Goal: Task Accomplishment & Management: Manage account settings

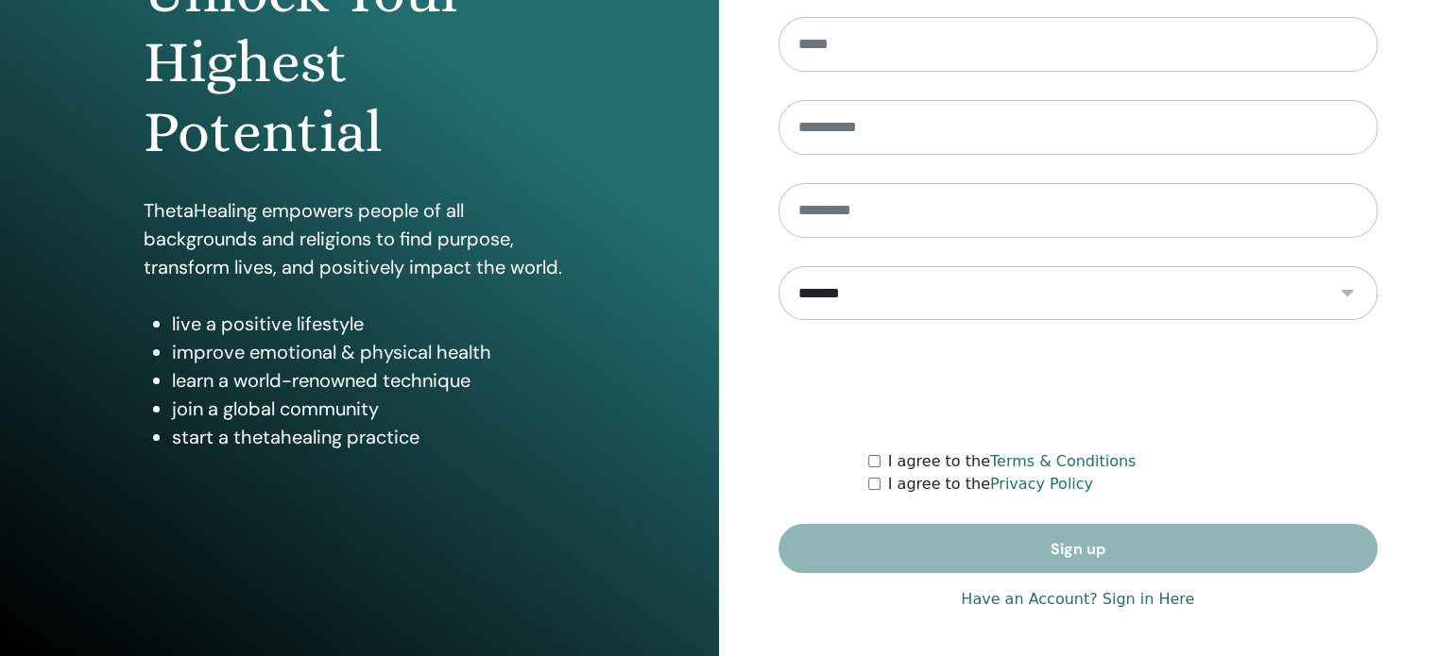
scroll to position [249, 0]
type input "**********"
click at [1139, 595] on link "Have an Account? Sign in Here" at bounding box center [1077, 598] width 233 height 23
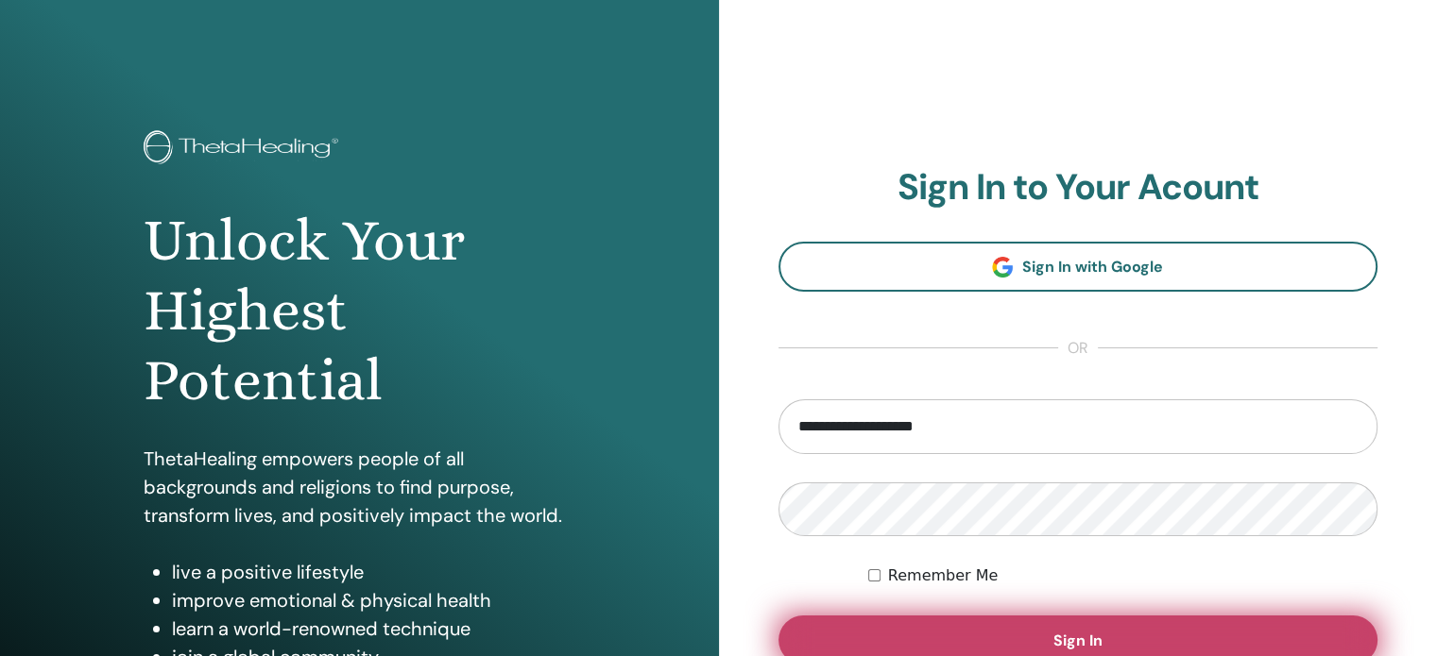
click at [1113, 624] on button "Sign In" at bounding box center [1078, 640] width 600 height 49
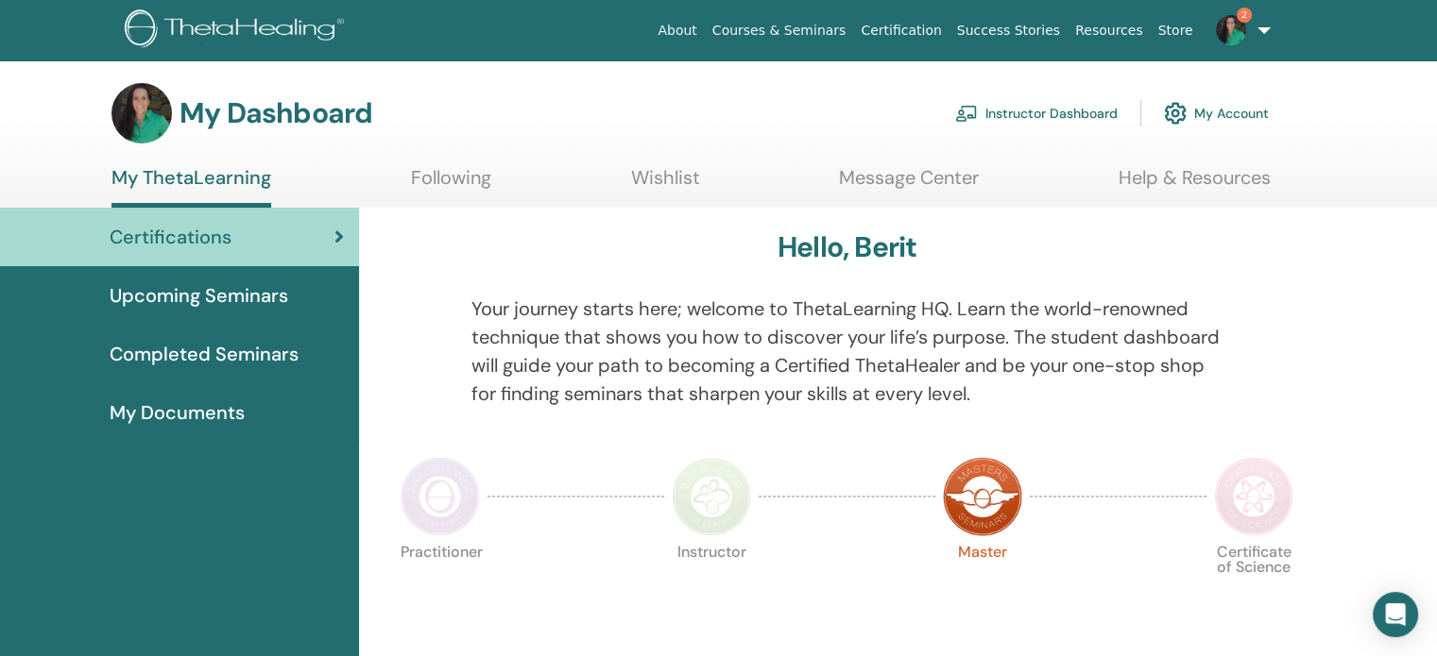
click at [1065, 108] on link "Instructor Dashboard" at bounding box center [1036, 114] width 162 height 42
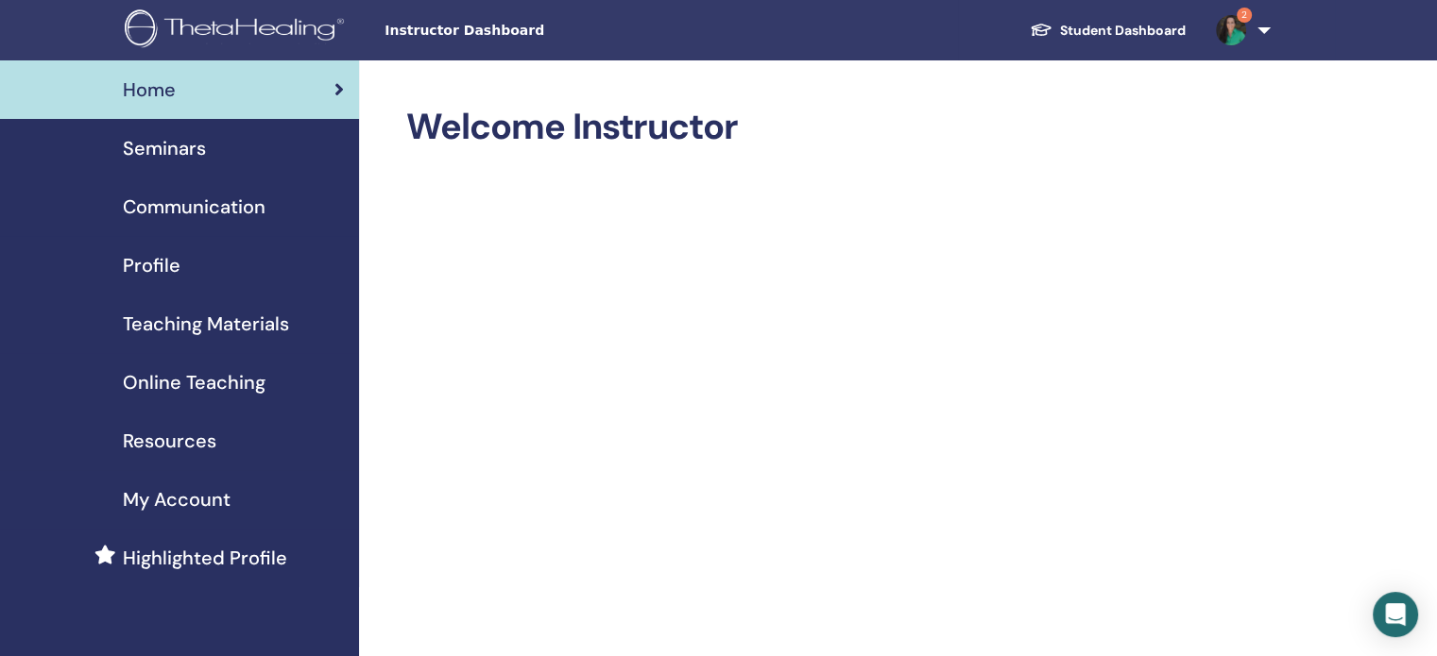
click at [146, 141] on span "Seminars" at bounding box center [164, 148] width 83 height 28
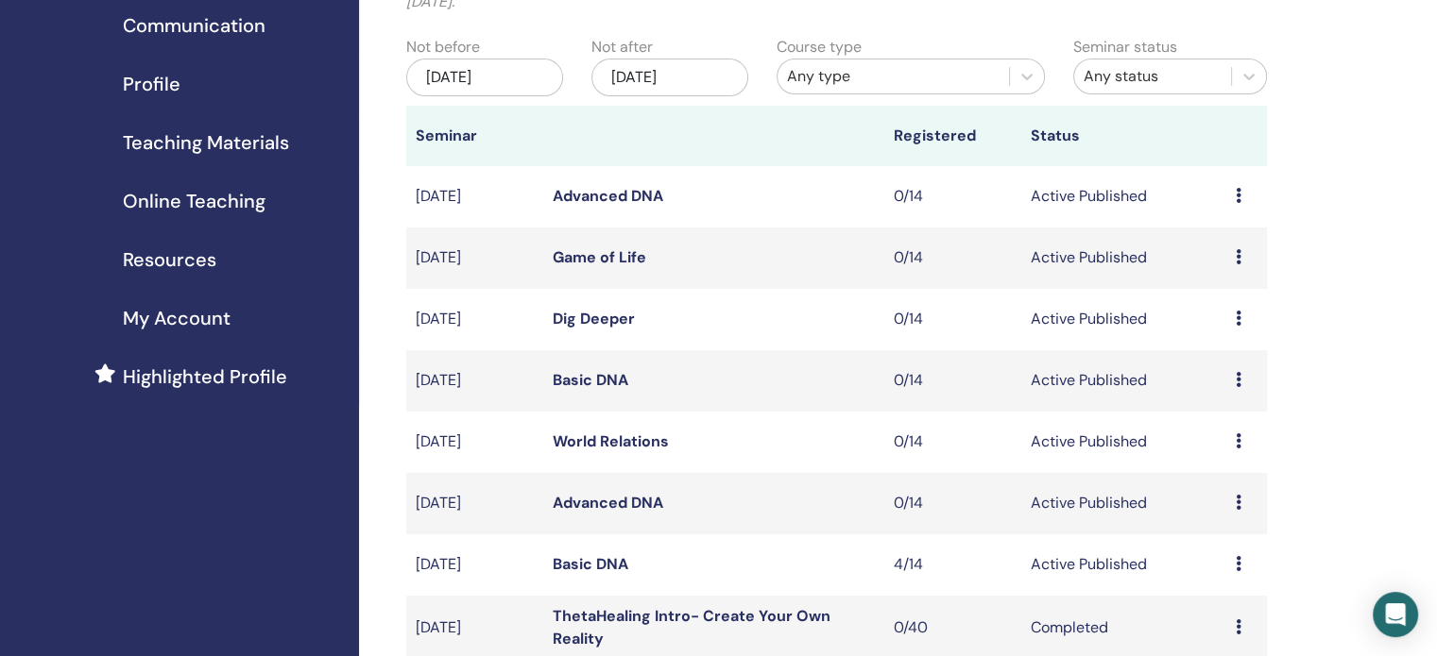
scroll to position [189, 0]
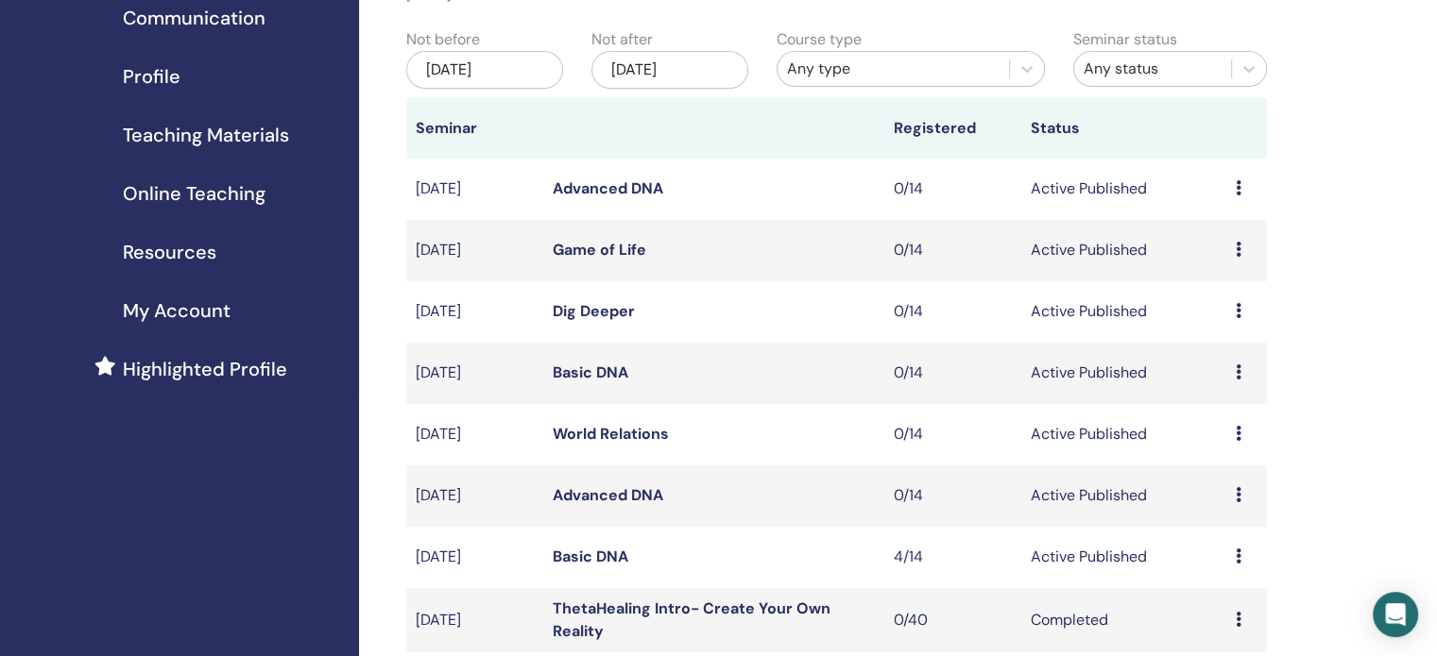
click at [1253, 570] on td "Preview Edit Attendees Cancel" at bounding box center [1246, 557] width 41 height 61
click at [1235, 555] on icon at bounding box center [1238, 556] width 6 height 15
click at [1205, 624] on link "Attendees" at bounding box center [1222, 628] width 72 height 20
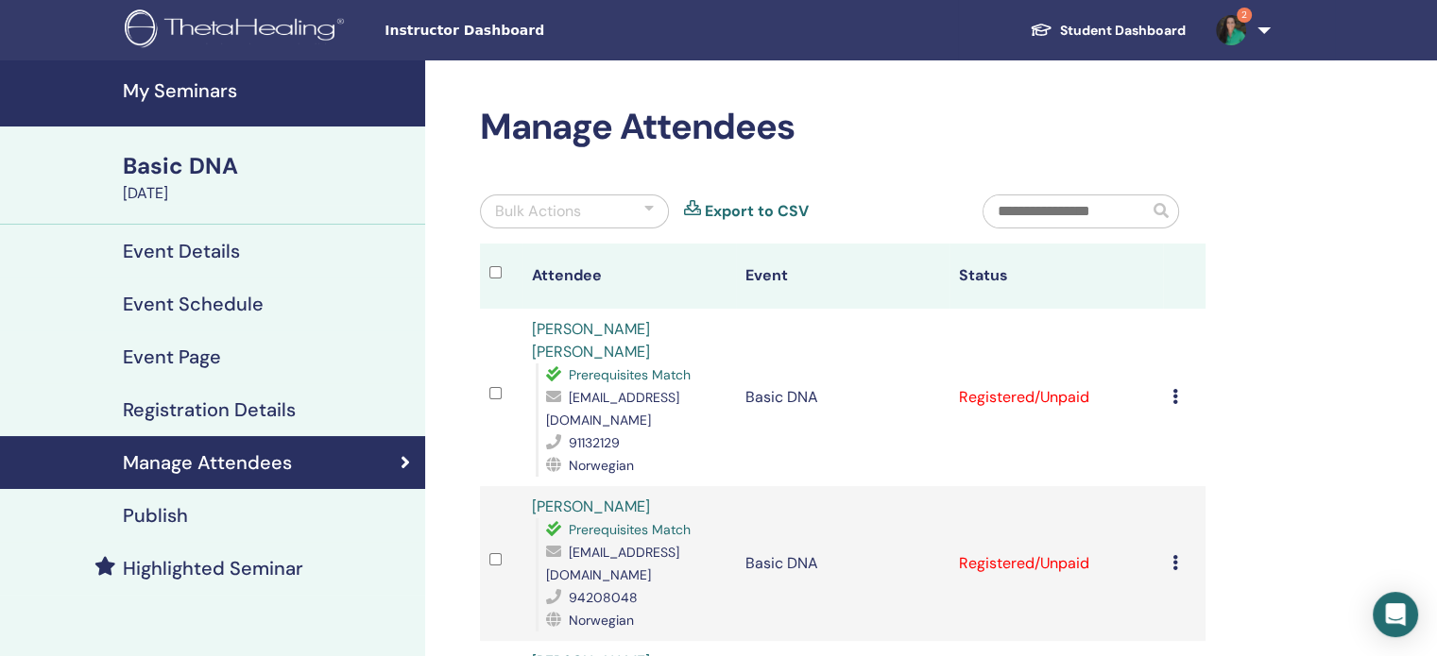
click at [1172, 389] on icon at bounding box center [1175, 396] width 6 height 15
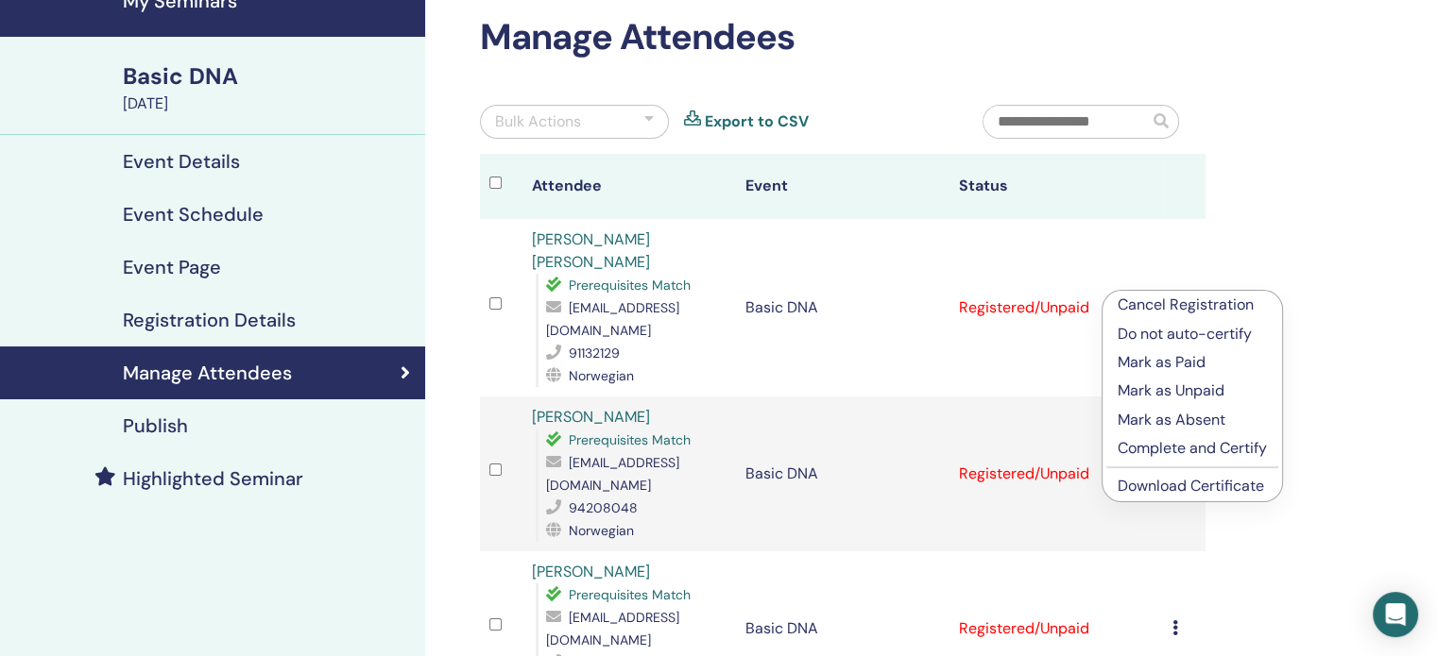
scroll to position [94, 0]
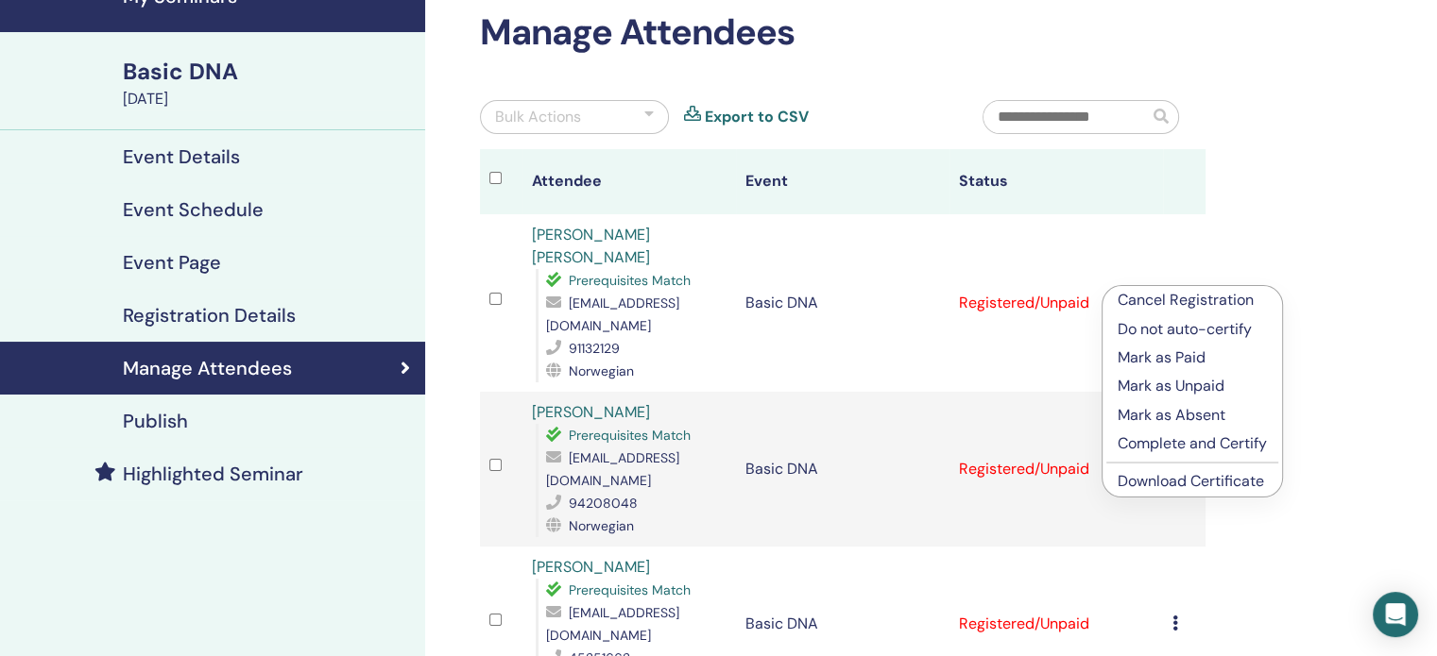
click at [1160, 357] on p "Mark as Paid" at bounding box center [1191, 358] width 149 height 23
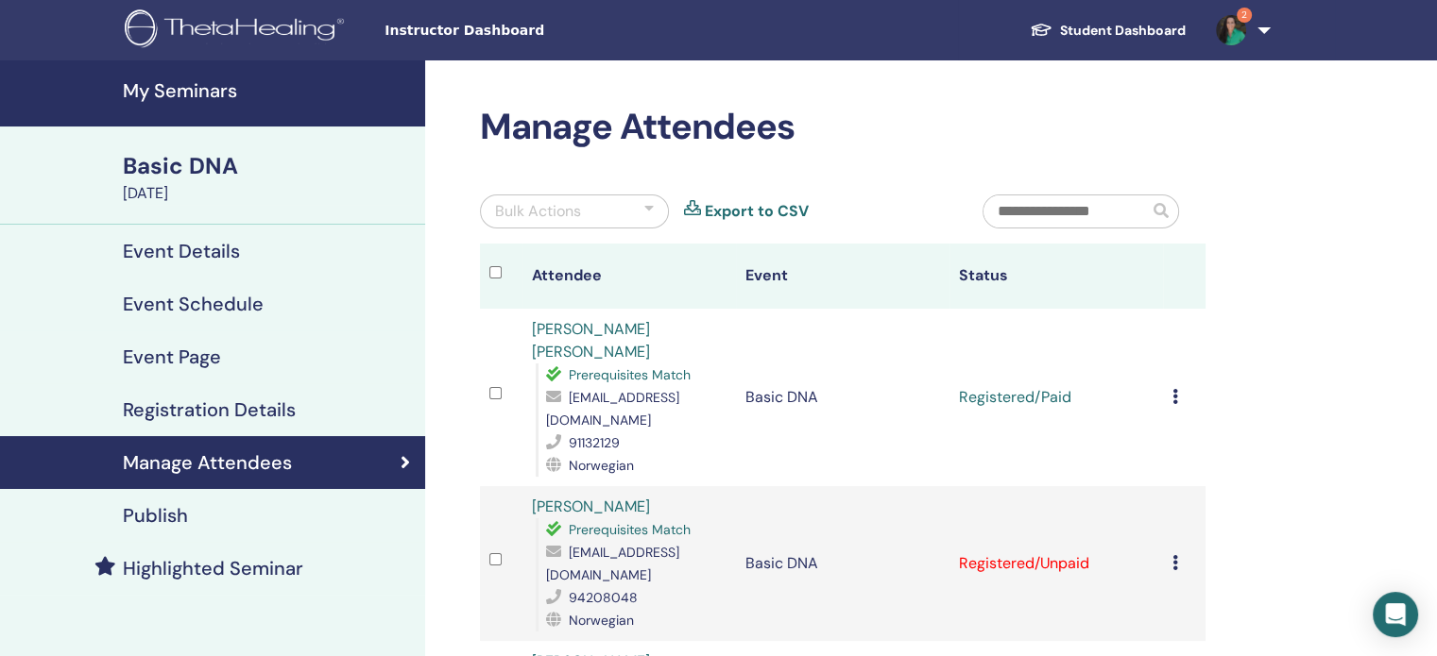
click at [514, 208] on div "Bulk Actions" at bounding box center [538, 211] width 86 height 23
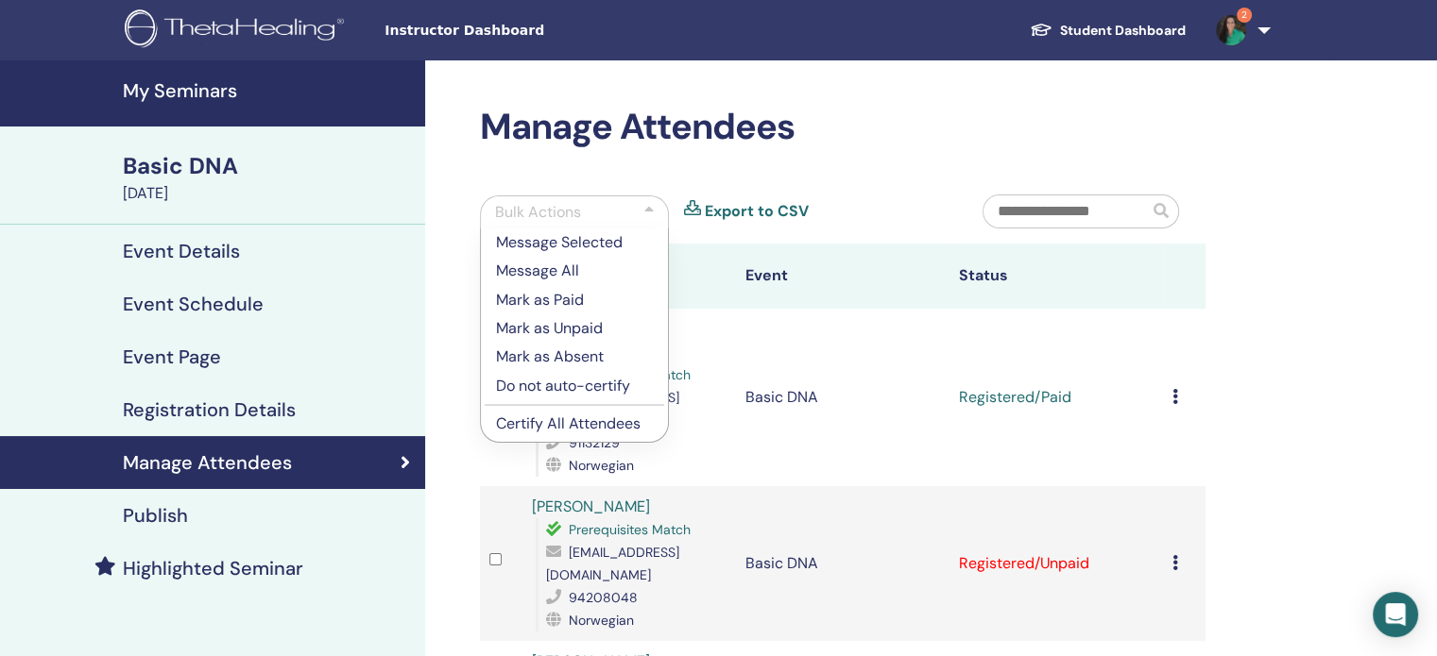
click at [529, 298] on p "Mark as Paid" at bounding box center [574, 300] width 157 height 23
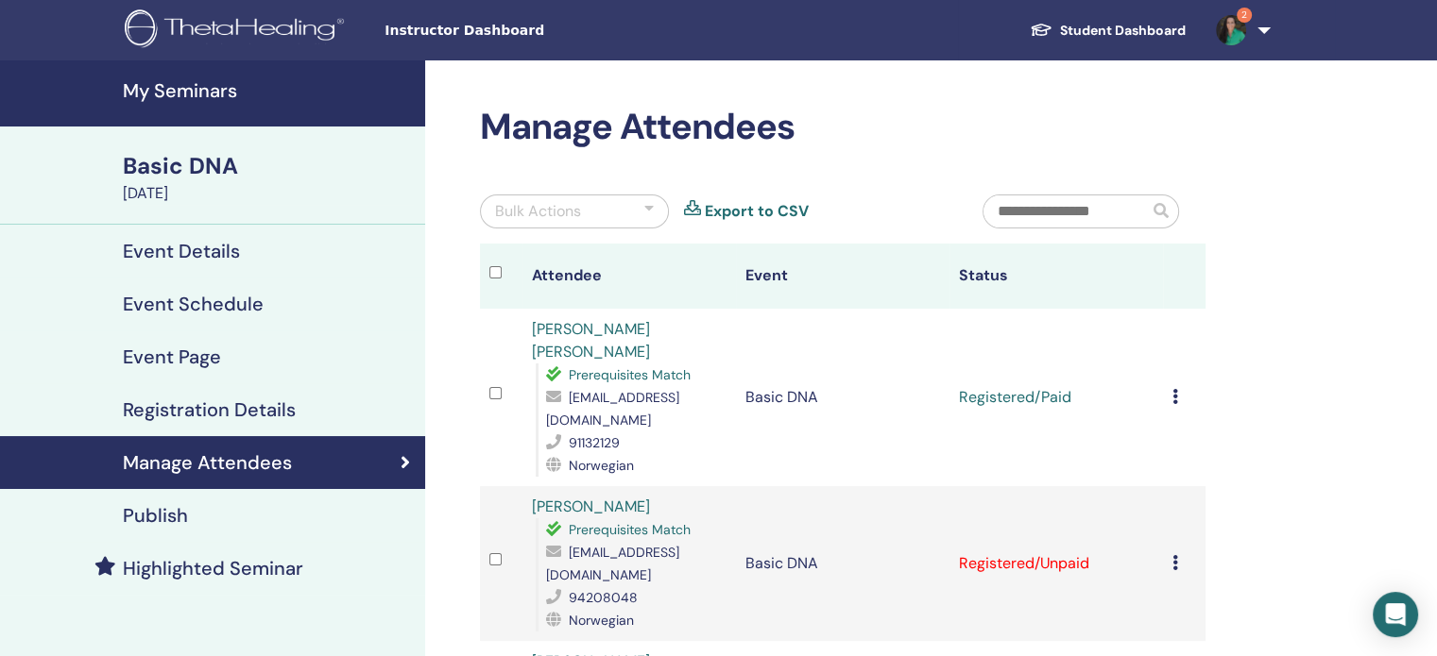
click at [539, 222] on div "Bulk Actions" at bounding box center [538, 211] width 86 height 23
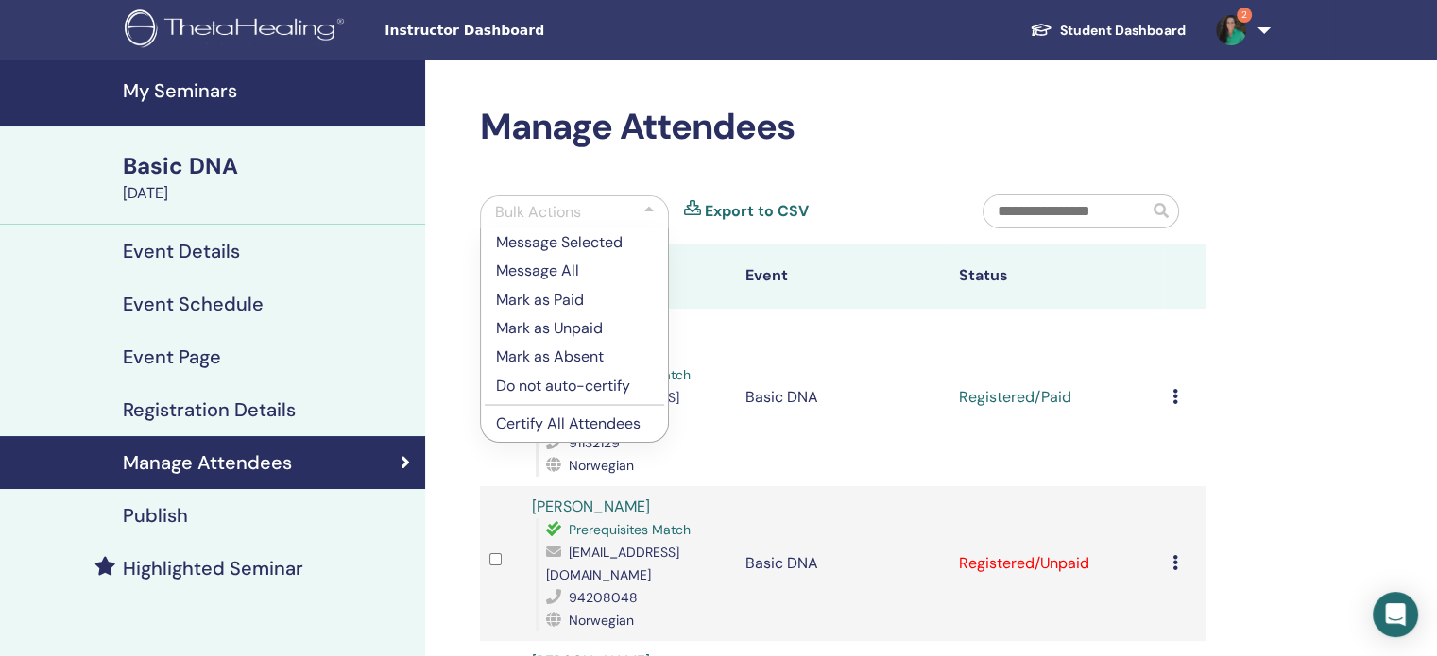
click at [543, 423] on p "Certify All Attendees" at bounding box center [574, 424] width 157 height 23
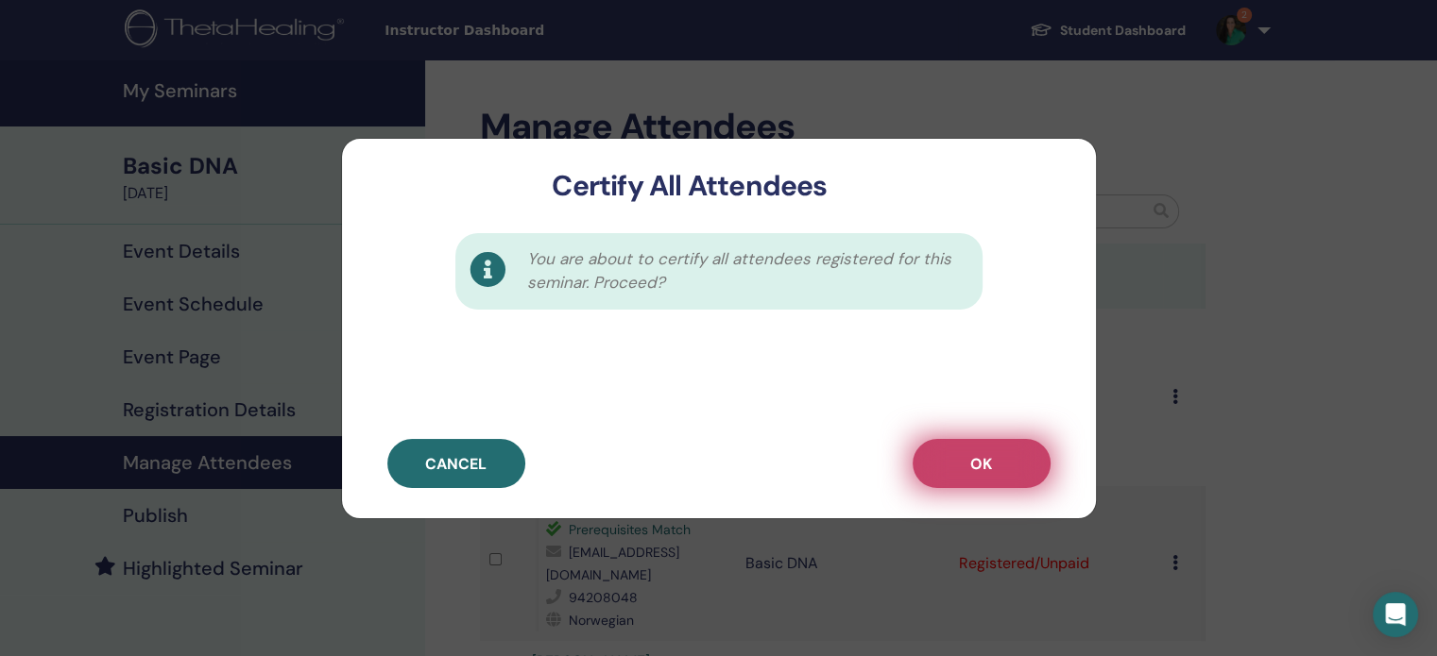
click at [979, 459] on span "OK" at bounding box center [981, 464] width 22 height 20
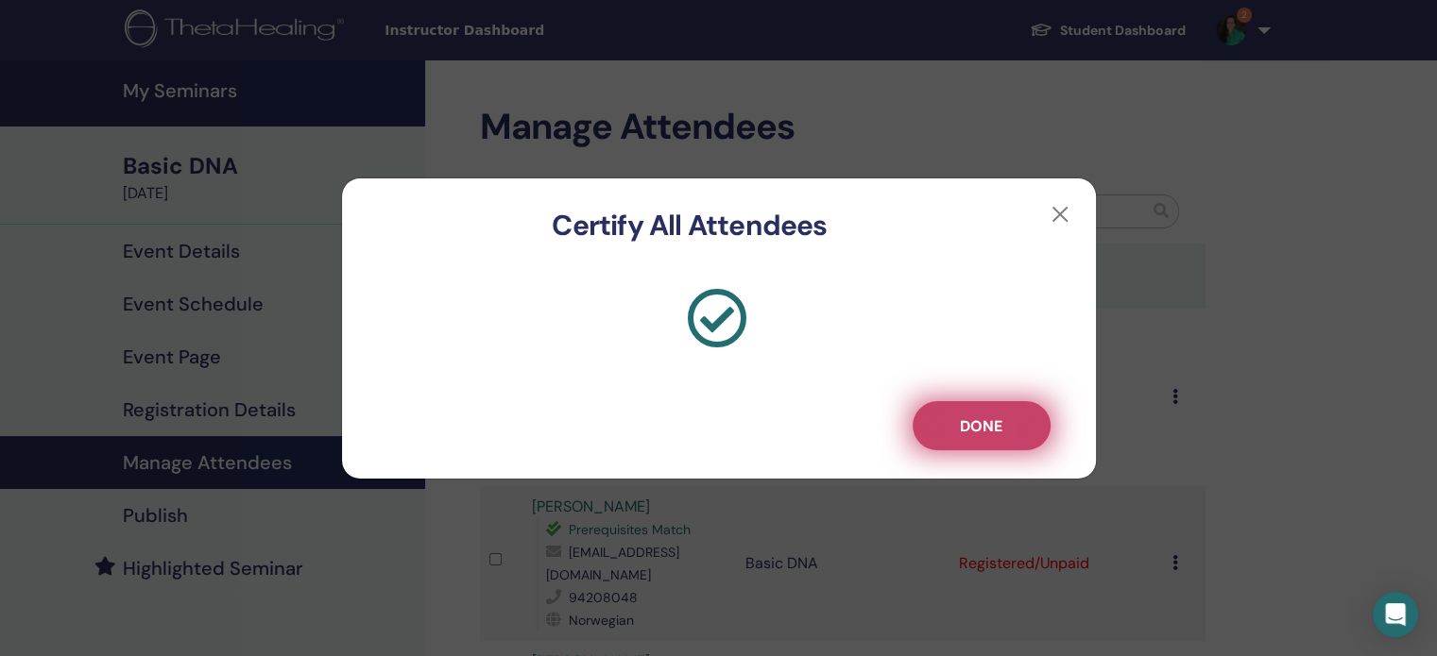
click at [978, 430] on span "Done" at bounding box center [981, 427] width 43 height 20
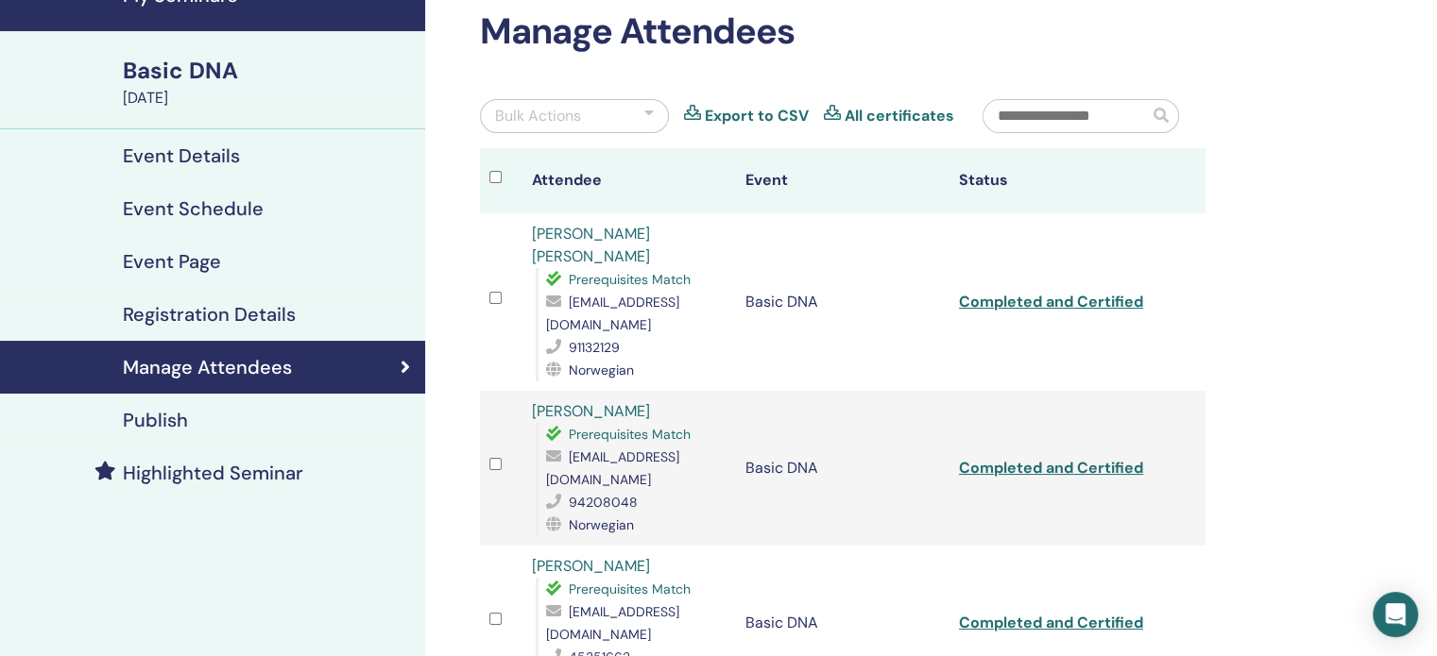
scroll to position [94, 0]
